Goal: Information Seeking & Learning: Learn about a topic

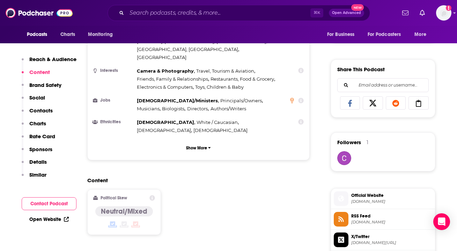
scroll to position [405, 0]
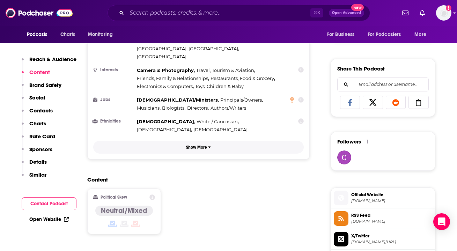
click at [248, 141] on button "Show More" at bounding box center [198, 147] width 211 height 13
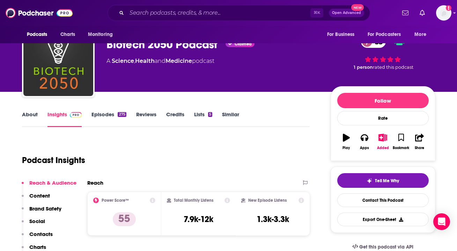
scroll to position [23, 0]
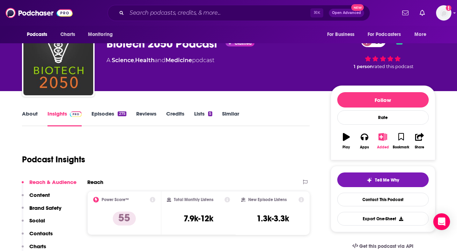
click at [385, 138] on icon "button" at bounding box center [382, 137] width 9 height 8
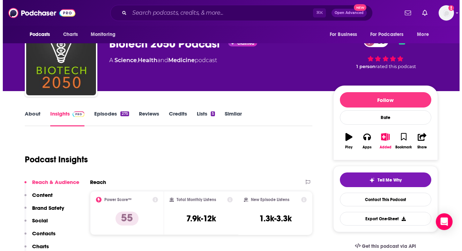
scroll to position [0, 0]
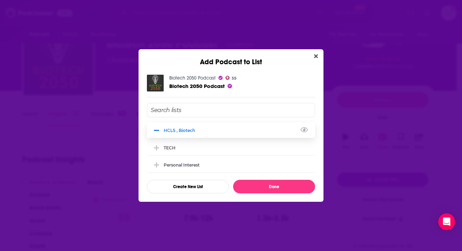
click at [186, 131] on div "HCLS , Biotech" at bounding box center [182, 130] width 36 height 5
click at [201, 129] on div "HCLS , Biotech" at bounding box center [231, 129] width 168 height 15
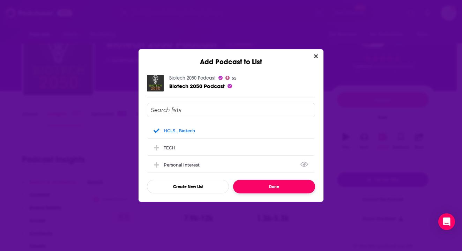
click at [292, 188] on button "Done" at bounding box center [274, 187] width 82 height 14
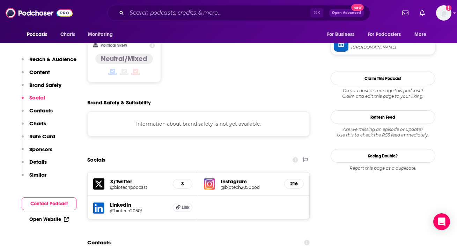
scroll to position [694, 0]
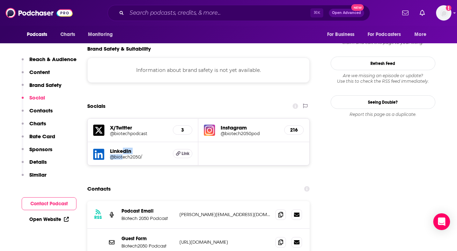
drag, startPoint x: 123, startPoint y: 120, endPoint x: 122, endPoint y: 126, distance: 5.6
click at [122, 148] on div "LinkedIn @biotech2050/" at bounding box center [139, 154] width 58 height 12
click at [146, 142] on div "LinkedIn @biotech2050/ Link" at bounding box center [143, 153] width 111 height 23
click at [187, 151] on span "Link" at bounding box center [185, 154] width 8 height 6
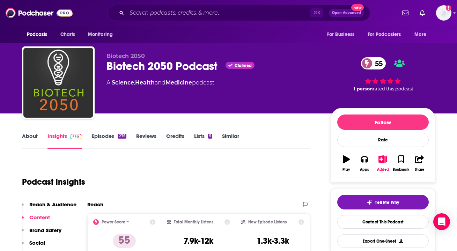
scroll to position [0, 0]
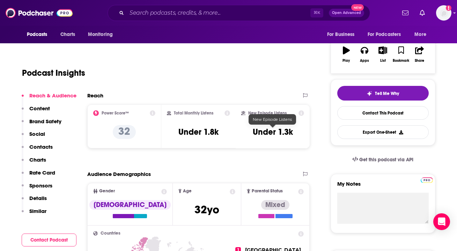
scroll to position [110, 0]
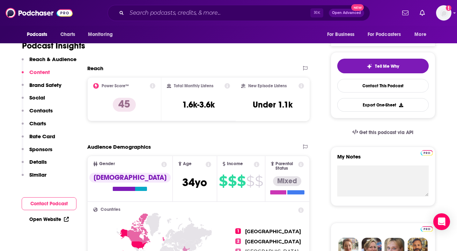
scroll to position [135, 0]
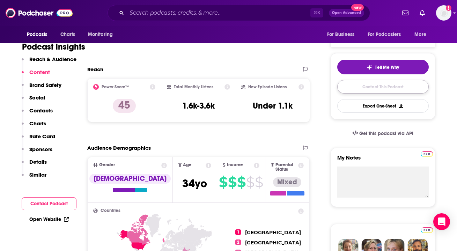
click at [392, 89] on link "Contact This Podcast" at bounding box center [382, 87] width 91 height 14
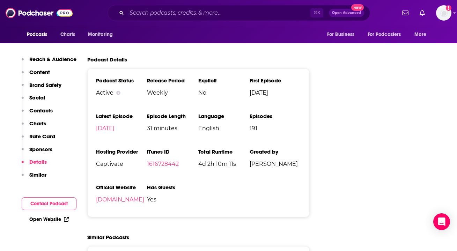
scroll to position [1008, 0]
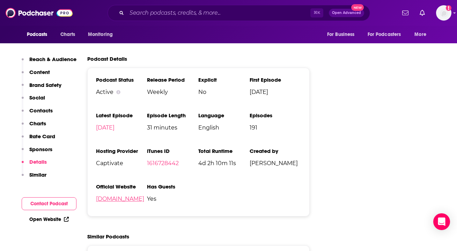
click at [125, 195] on link "[DOMAIN_NAME]" at bounding box center [120, 198] width 48 height 7
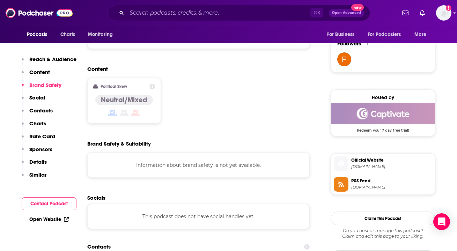
scroll to position [504, 0]
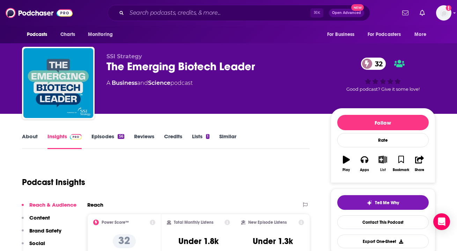
click at [384, 162] on icon "button" at bounding box center [382, 160] width 9 height 8
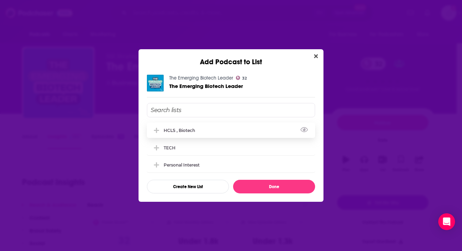
click at [192, 130] on div "HCLS , Biotech" at bounding box center [182, 130] width 36 height 5
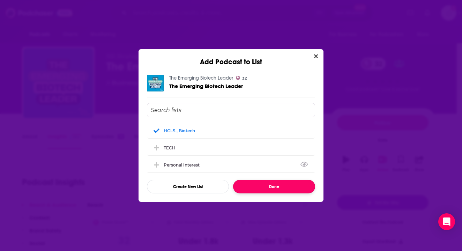
click at [281, 191] on button "Done" at bounding box center [274, 187] width 82 height 14
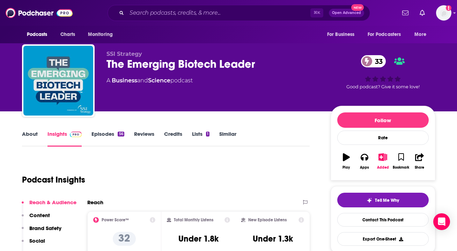
scroll to position [3, 0]
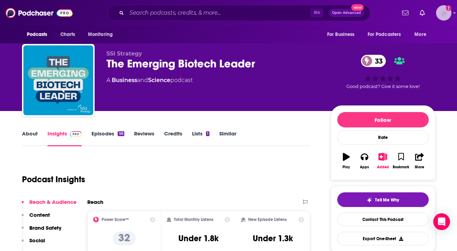
click at [448, 10] on span "Add a profile image" at bounding box center [443, 12] width 15 height 15
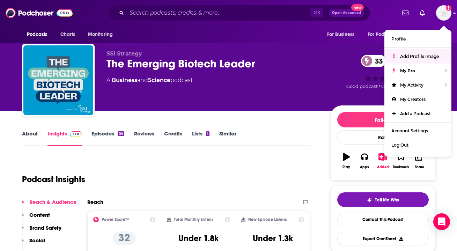
click at [263, 90] on div "SSI Strategy The Emerging Biotech Leader 33 A Business and Science podcast" at bounding box center [212, 78] width 213 height 56
